Goal: Transaction & Acquisition: Book appointment/travel/reservation

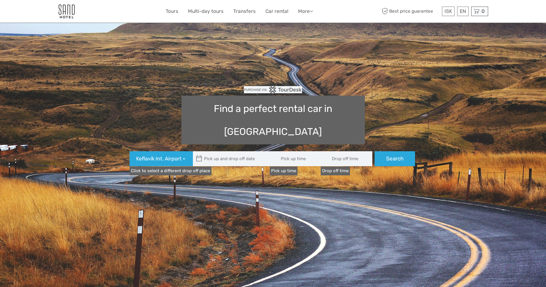
type input "08:00"
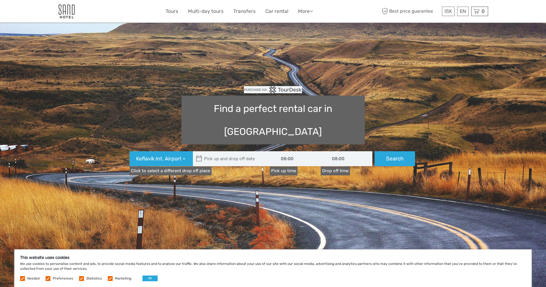
type input "[DATE]"
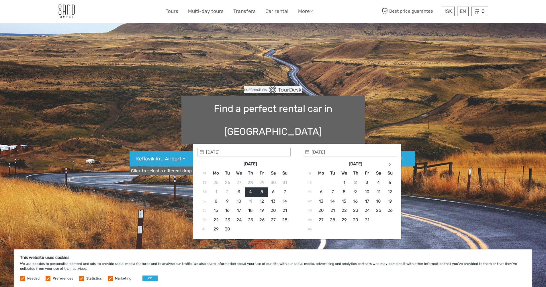
click at [245, 151] on input "text" at bounding box center [231, 158] width 77 height 15
type input "[DATE]"
type input "[DATE] - [DATE]"
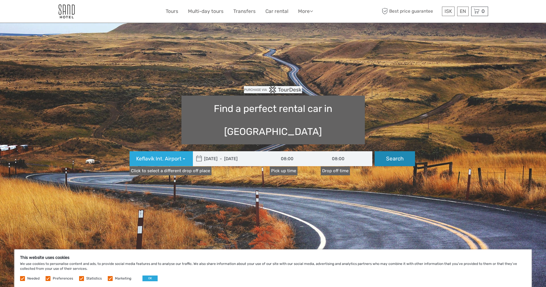
click at [402, 151] on button "Search" at bounding box center [395, 158] width 40 height 15
type input "[DATE] - [DATE]"
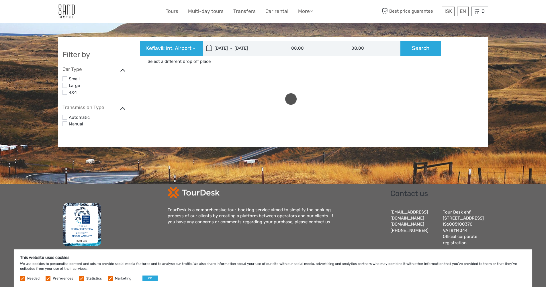
click at [74, 93] on label "4X4" at bounding box center [97, 92] width 57 height 7
click at [0, 0] on input "checkbox" at bounding box center [0, 0] width 0 height 0
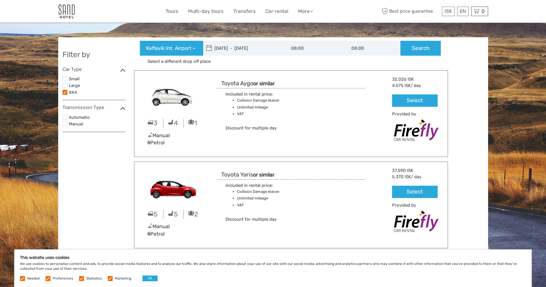
click at [81, 117] on label "Automatic" at bounding box center [97, 117] width 57 height 7
click at [0, 0] on input "checkbox" at bounding box center [0, 0] width 0 height 0
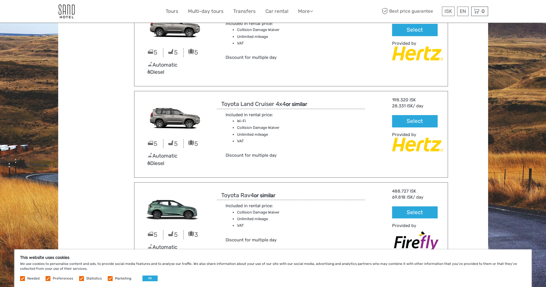
scroll to position [991, 0]
